Goal: Task Accomplishment & Management: Complete application form

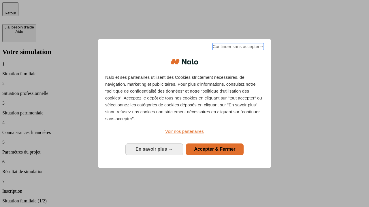
click at [237, 48] on span "Continuer sans accepter →" at bounding box center [237, 46] width 51 height 7
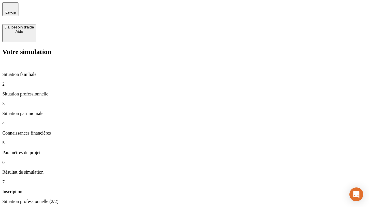
type input "30 000"
type input "0"
type input "1 000"
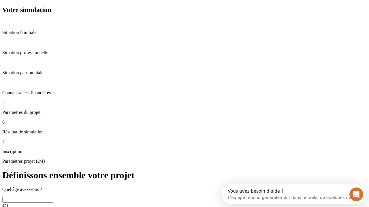
scroll to position [11, 0]
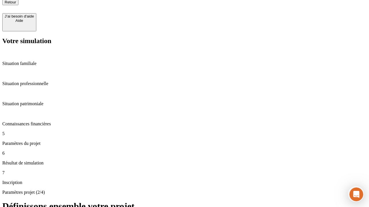
type input "40"
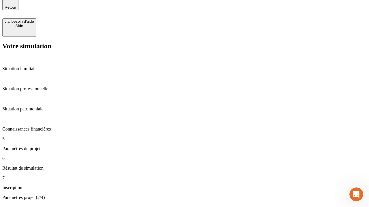
type input "64"
type input "200 000"
type input "640"
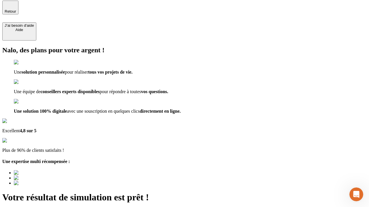
type input "[EMAIL_ADDRESS][DOMAIN_NAME]"
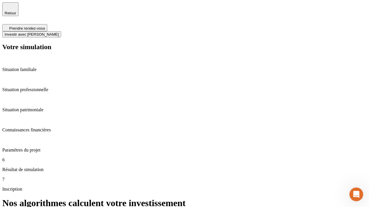
click at [59, 32] on span "Investir avec [PERSON_NAME]" at bounding box center [32, 34] width 54 height 4
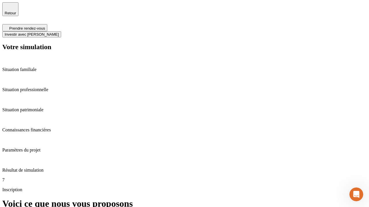
scroll to position [2, 0]
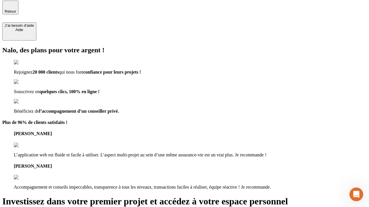
type input "[PERSON_NAME][EMAIL_ADDRESS][DOMAIN_NAME]"
